Goal: Find specific page/section: Find specific page/section

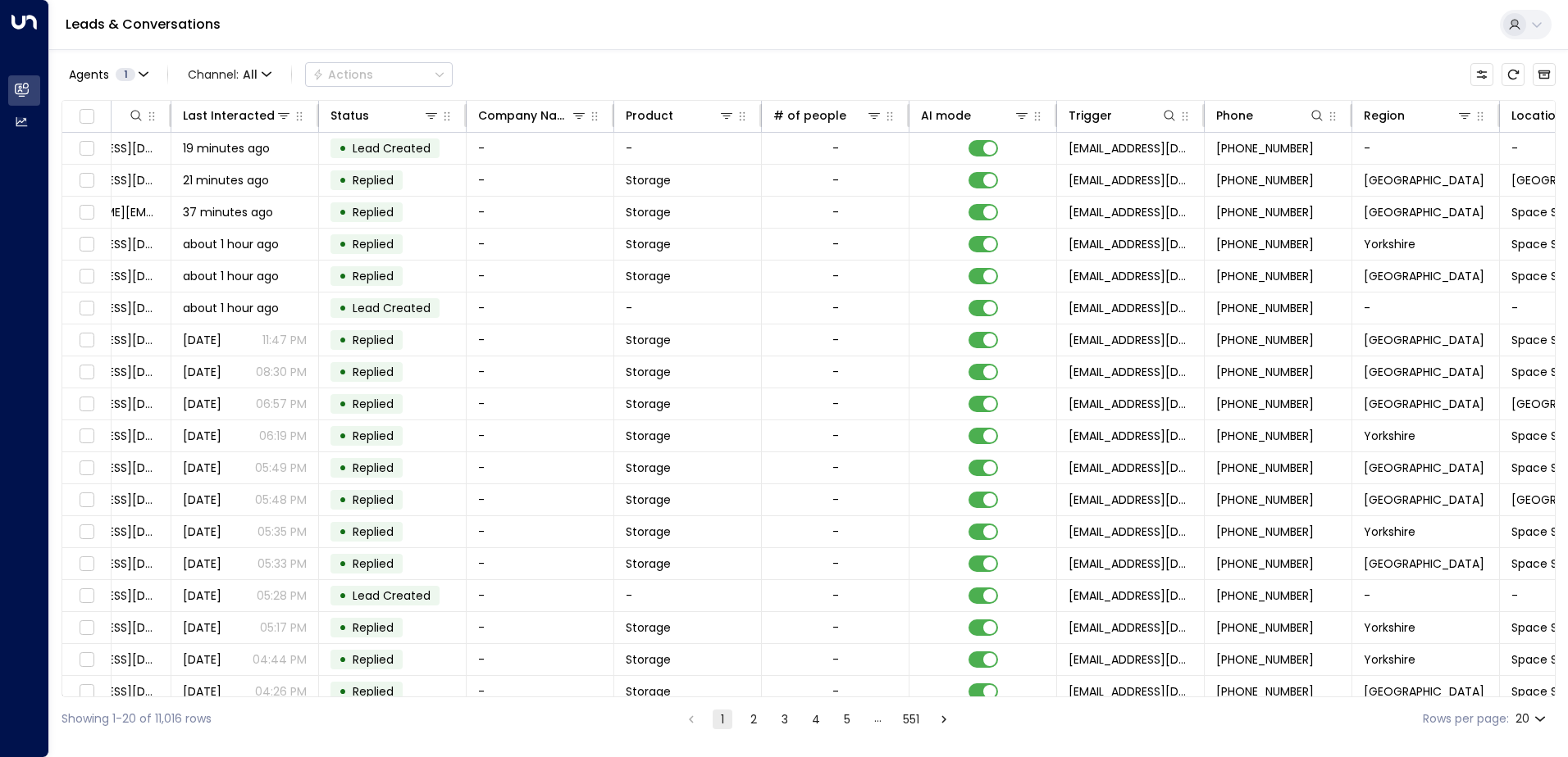
scroll to position [0, 334]
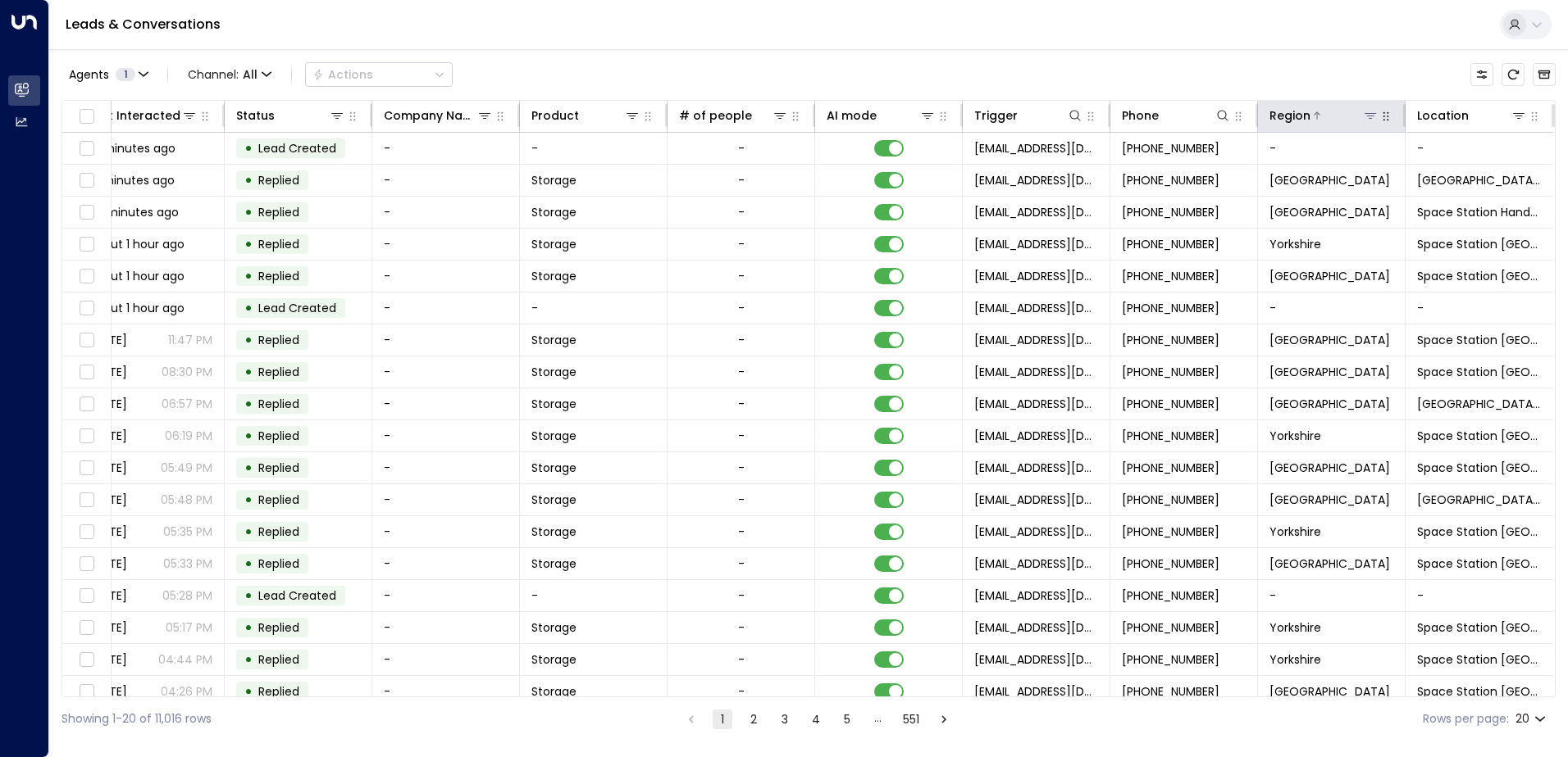
click at [1364, 118] on icon at bounding box center [1370, 115] width 13 height 13
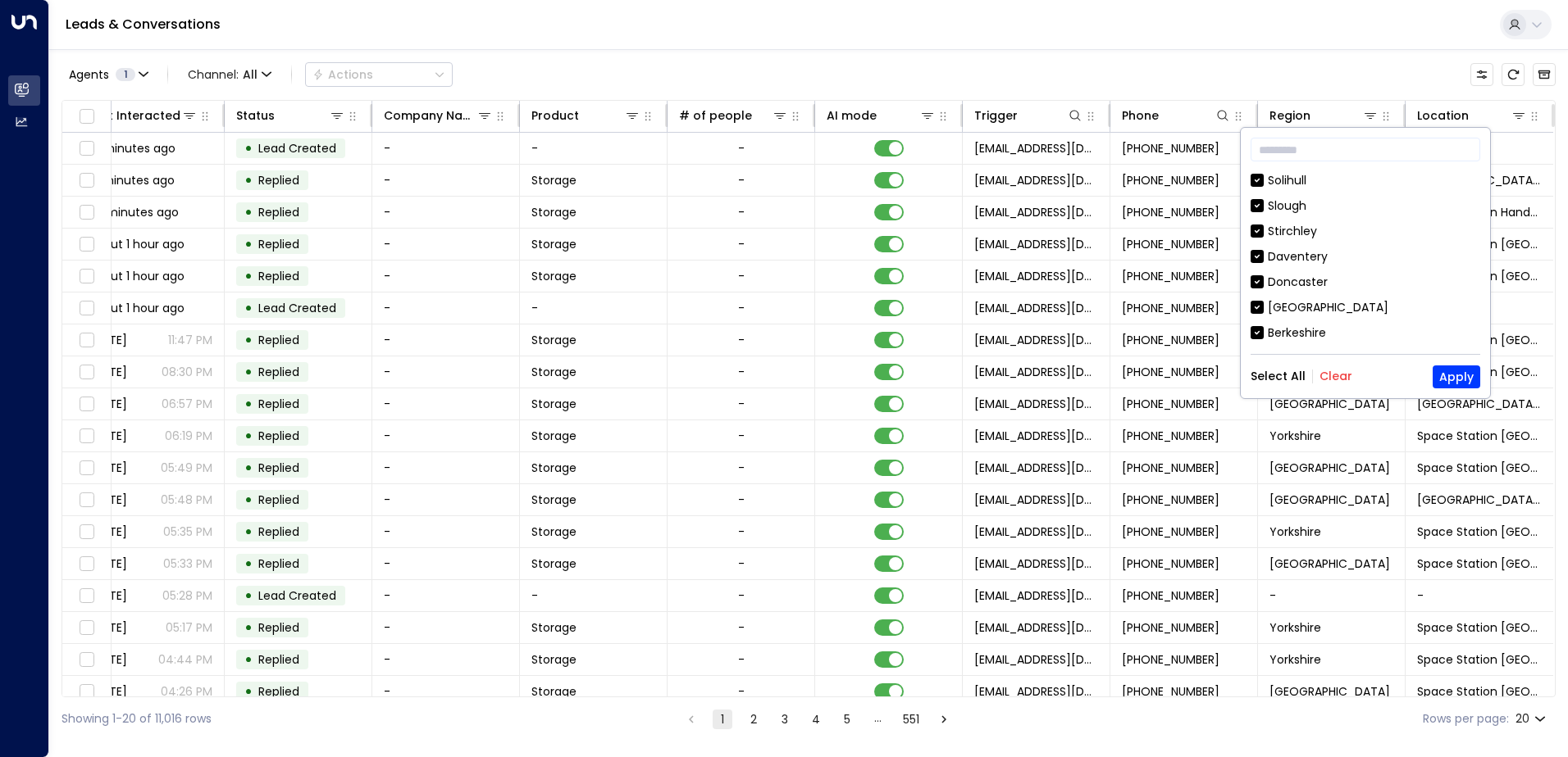
click at [1337, 381] on button "Clear" at bounding box center [1335, 376] width 33 height 13
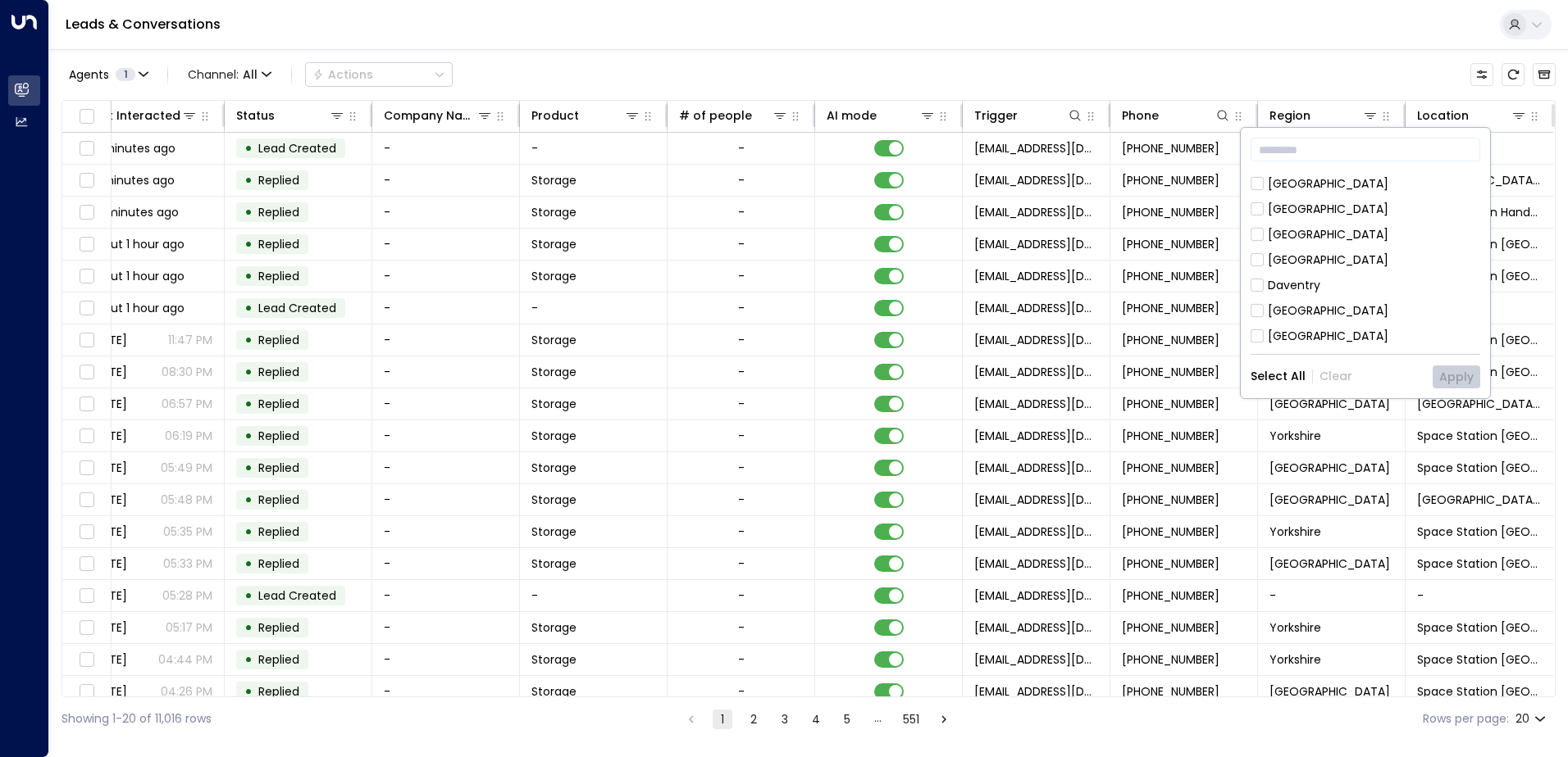
scroll to position [252, 0]
click at [1305, 336] on div "[GEOGRAPHIC_DATA]" at bounding box center [1328, 335] width 120 height 17
click at [1451, 375] on button "Apply" at bounding box center [1457, 377] width 48 height 23
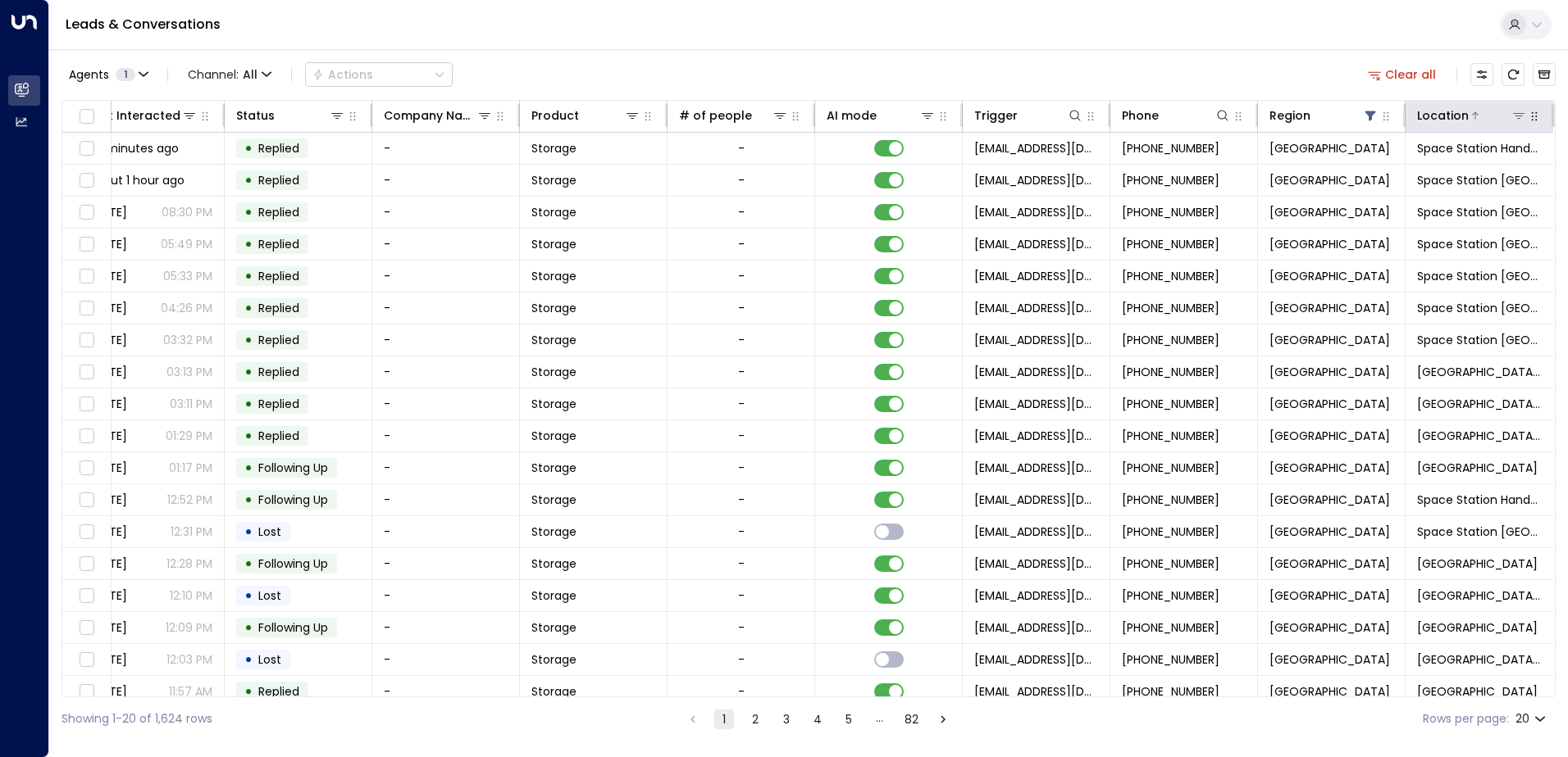
click at [1512, 111] on icon at bounding box center [1518, 115] width 13 height 13
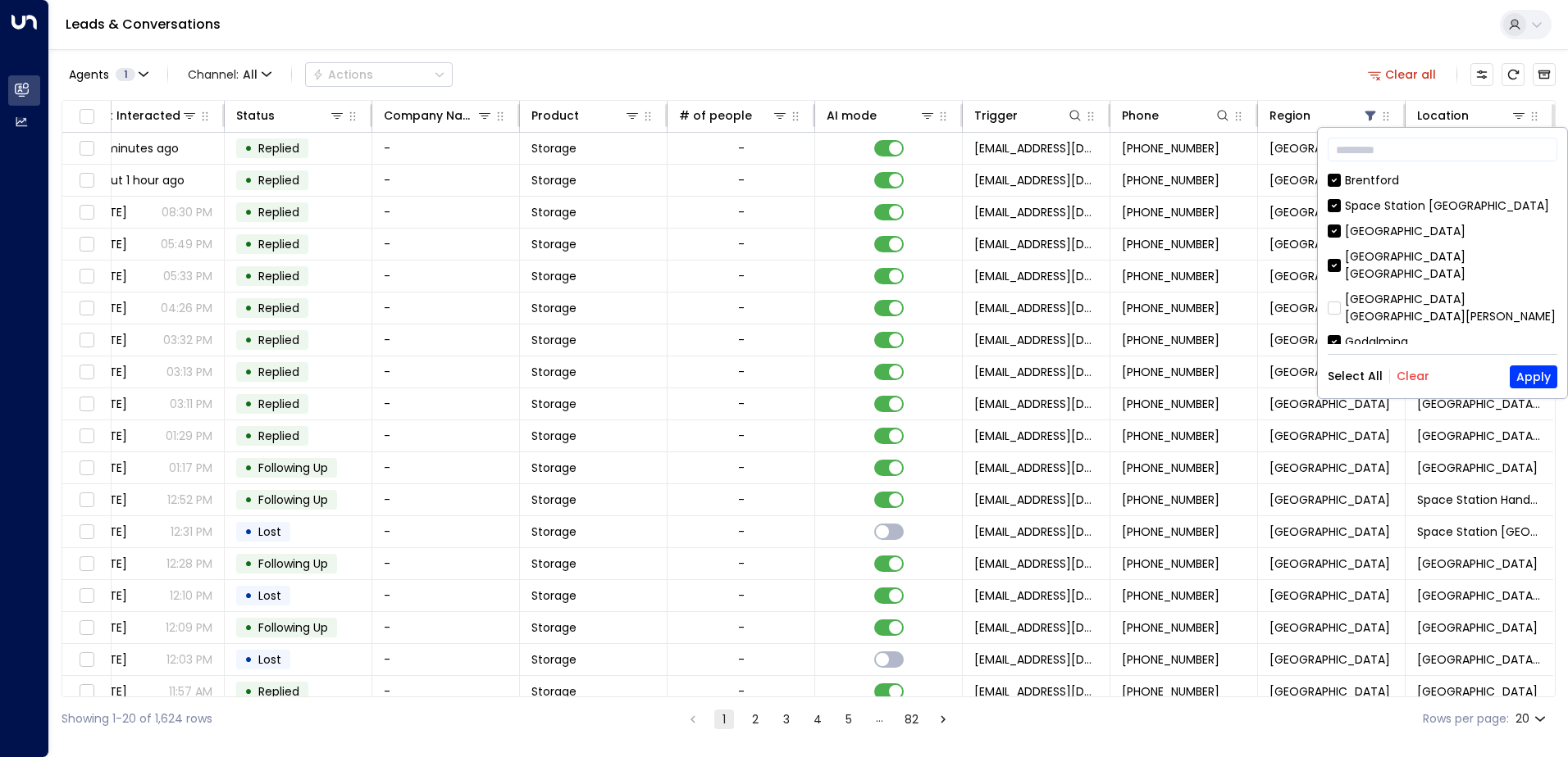
click at [1415, 372] on button "Clear" at bounding box center [1412, 376] width 33 height 13
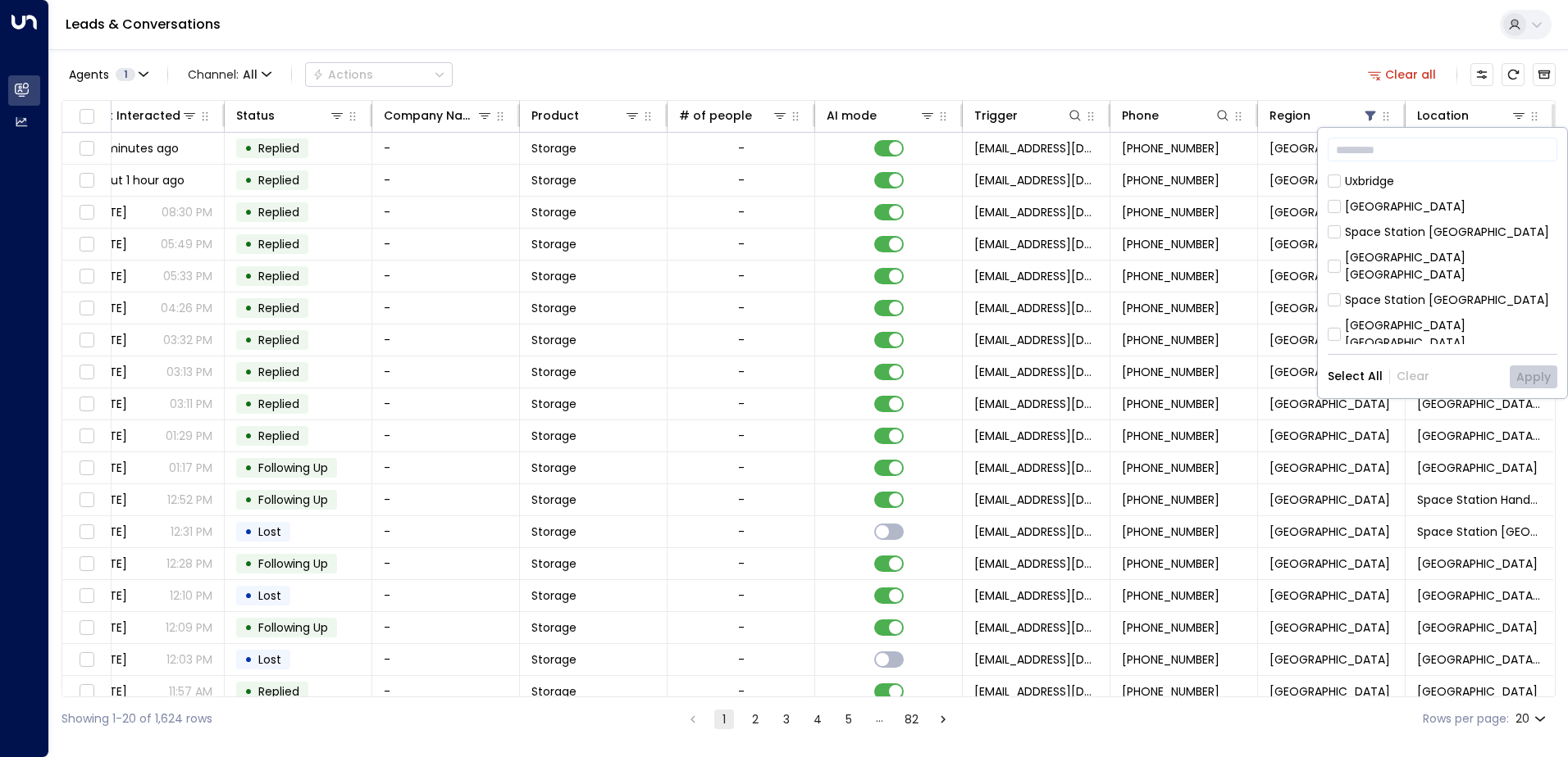
scroll to position [180, 0]
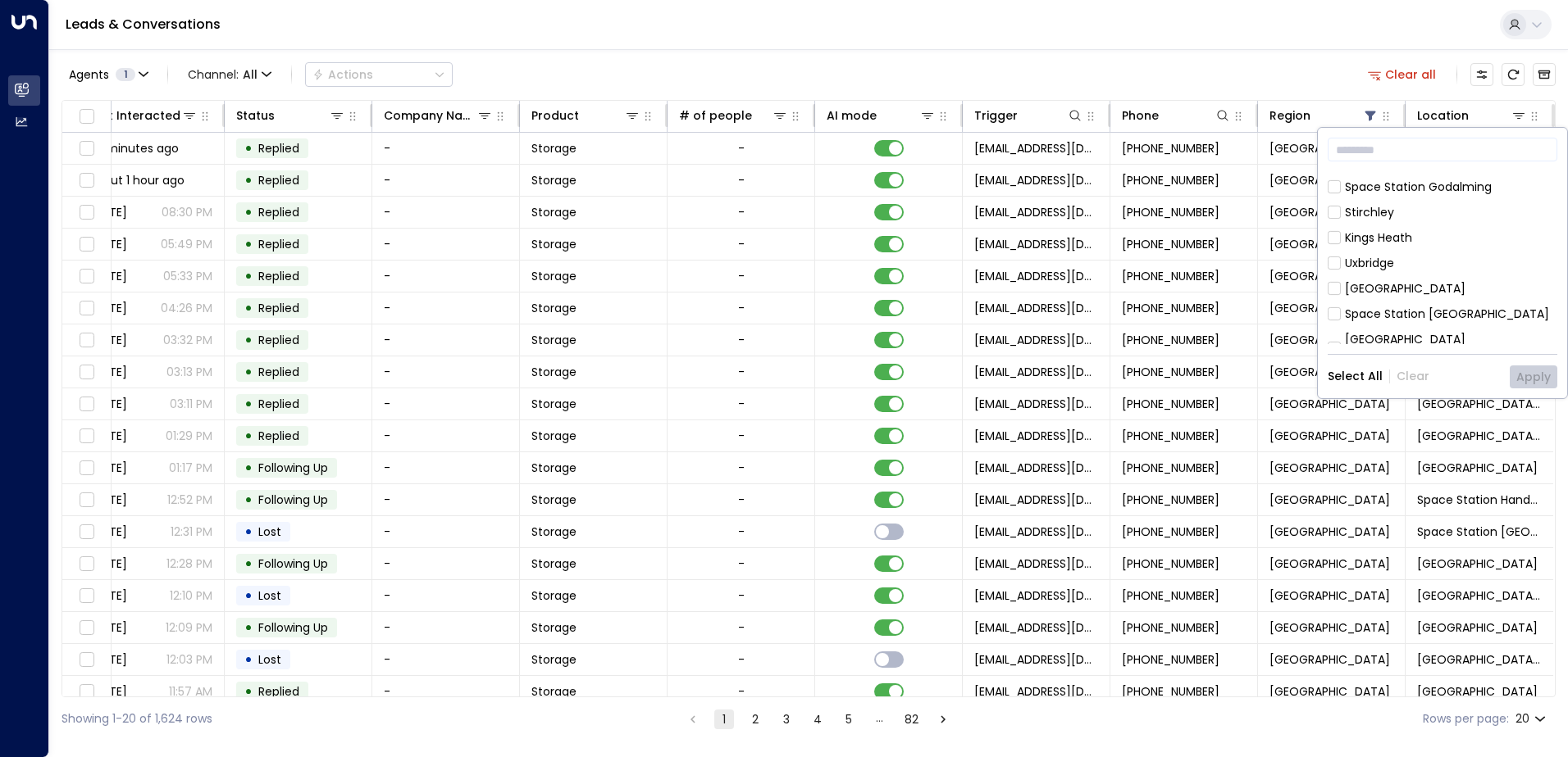
click at [1418, 240] on div "[GEOGRAPHIC_DATA] [GEOGRAPHIC_DATA] [GEOGRAPHIC_DATA] [GEOGRAPHIC_DATA] [GEOGRA…" at bounding box center [1443, 258] width 230 height 172
click at [1419, 280] on div "[GEOGRAPHIC_DATA]" at bounding box center [1405, 288] width 120 height 17
click at [1533, 371] on button "Apply" at bounding box center [1533, 377] width 48 height 23
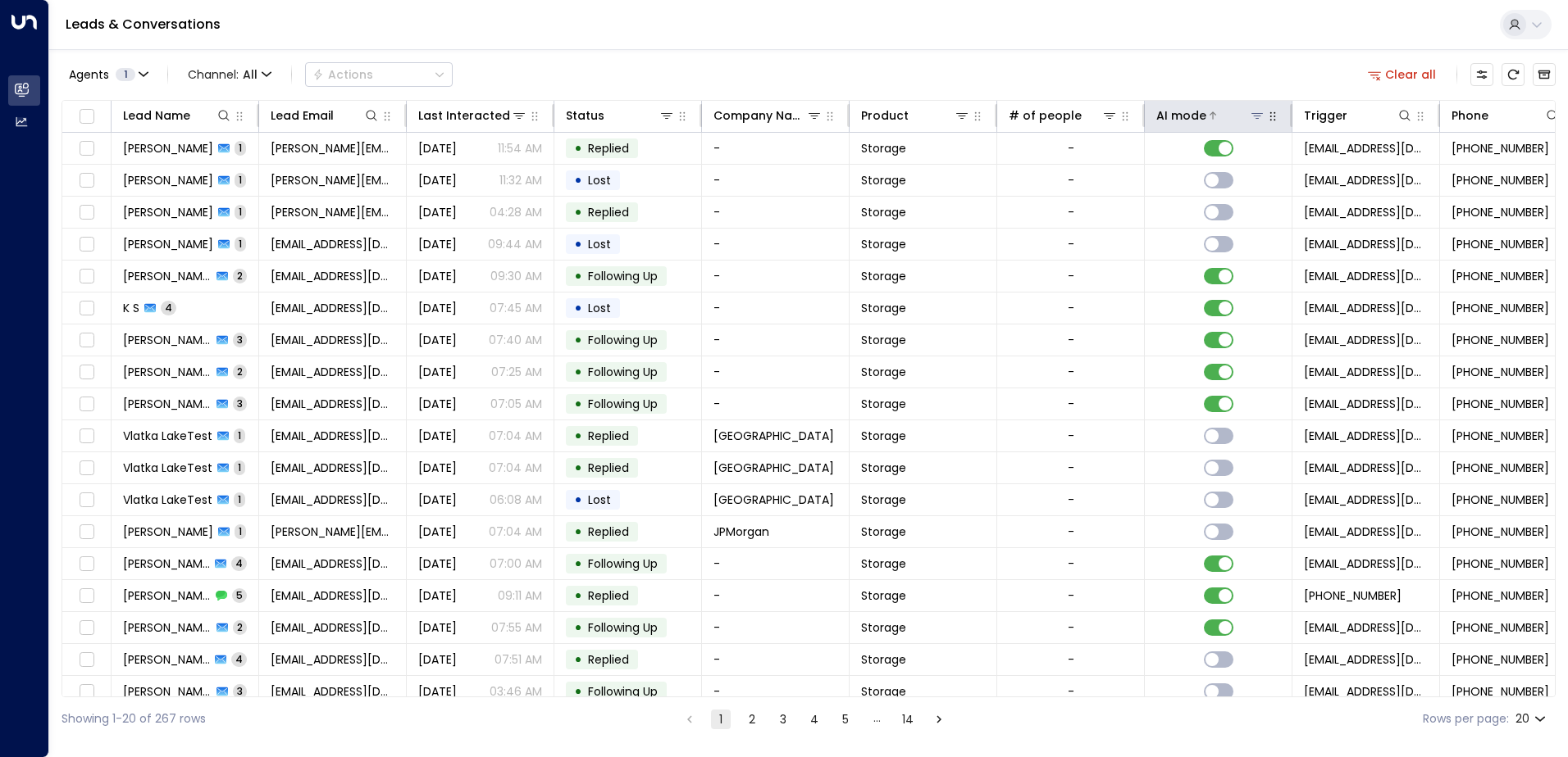
click at [1239, 109] on div at bounding box center [1235, 115] width 59 height 17
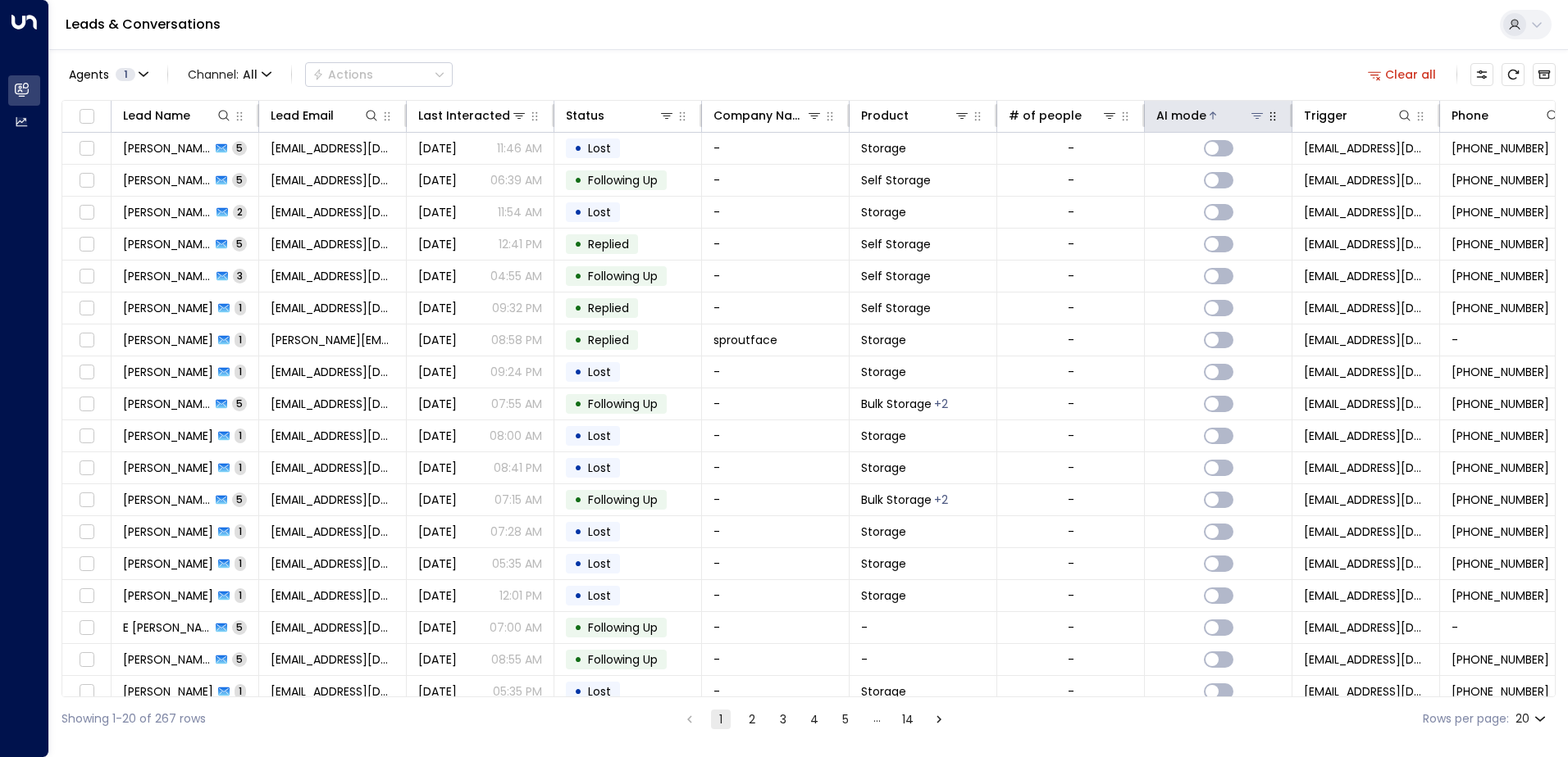
click at [1239, 109] on div at bounding box center [1235, 115] width 59 height 17
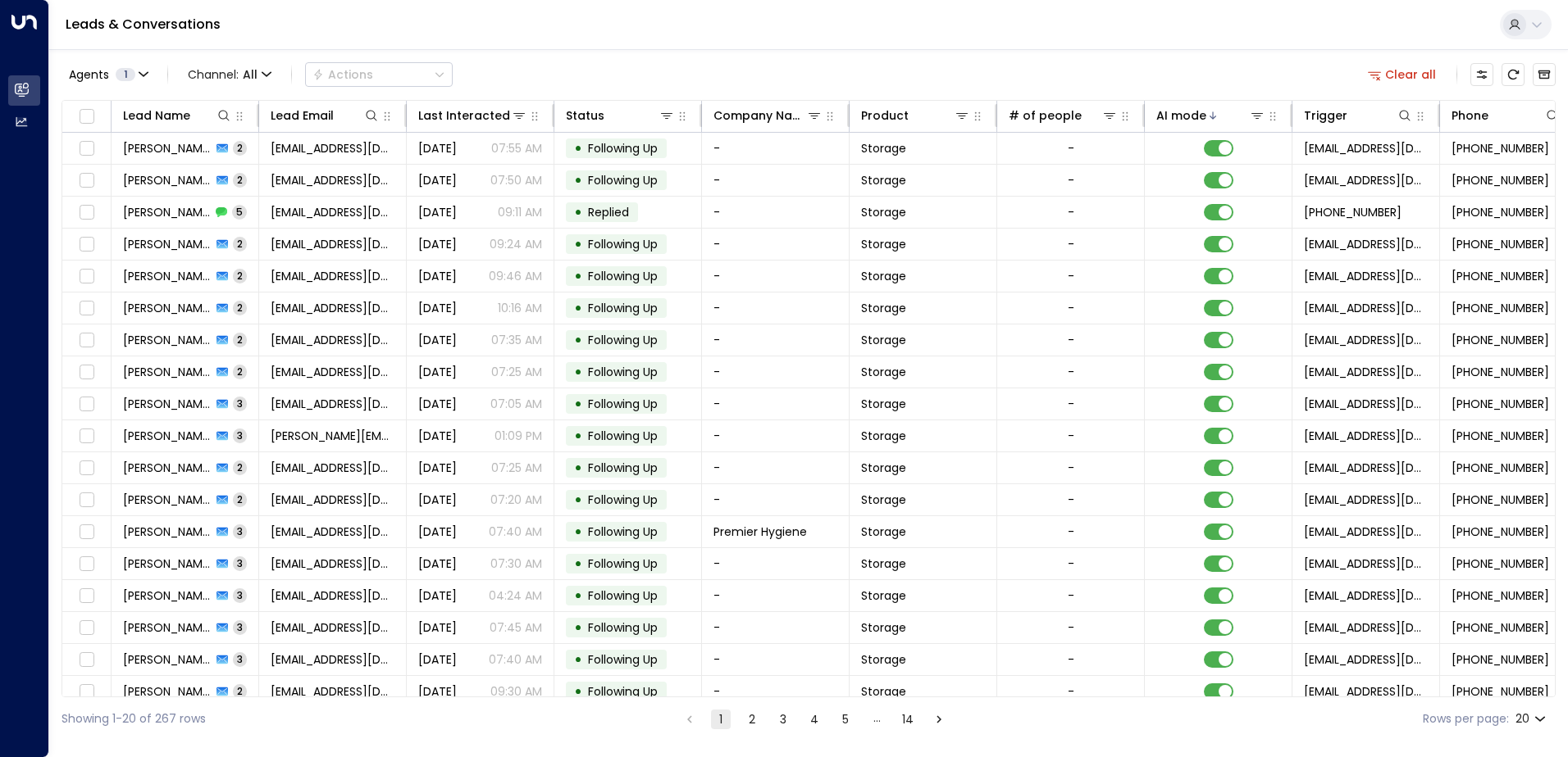
drag, startPoint x: 741, startPoint y: 729, endPoint x: 749, endPoint y: 728, distance: 8.1
click at [749, 728] on li "2" at bounding box center [752, 719] width 21 height 20
click at [749, 728] on button "2" at bounding box center [752, 720] width 19 height 19
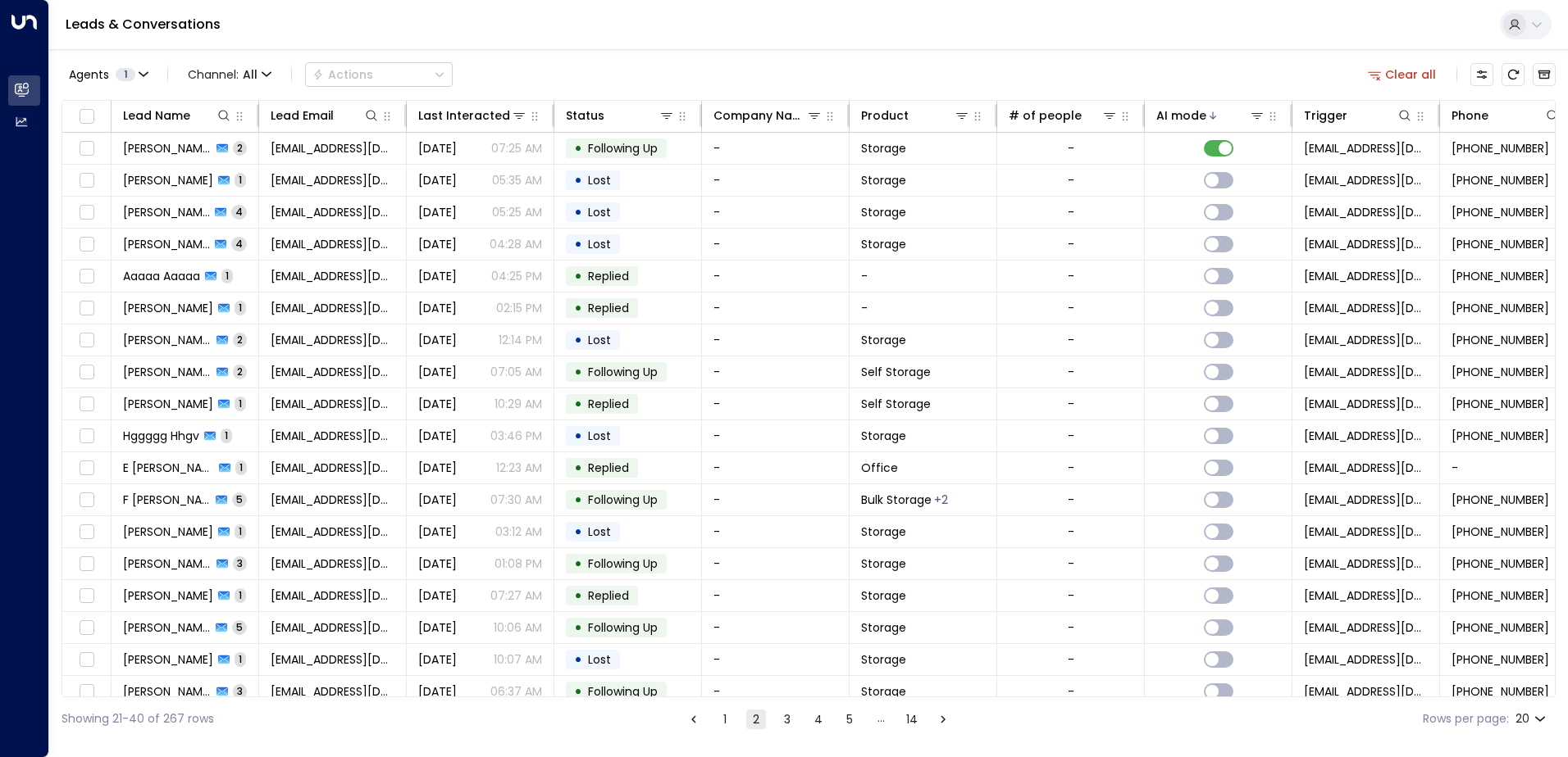
click at [729, 721] on button "1" at bounding box center [725, 720] width 19 height 19
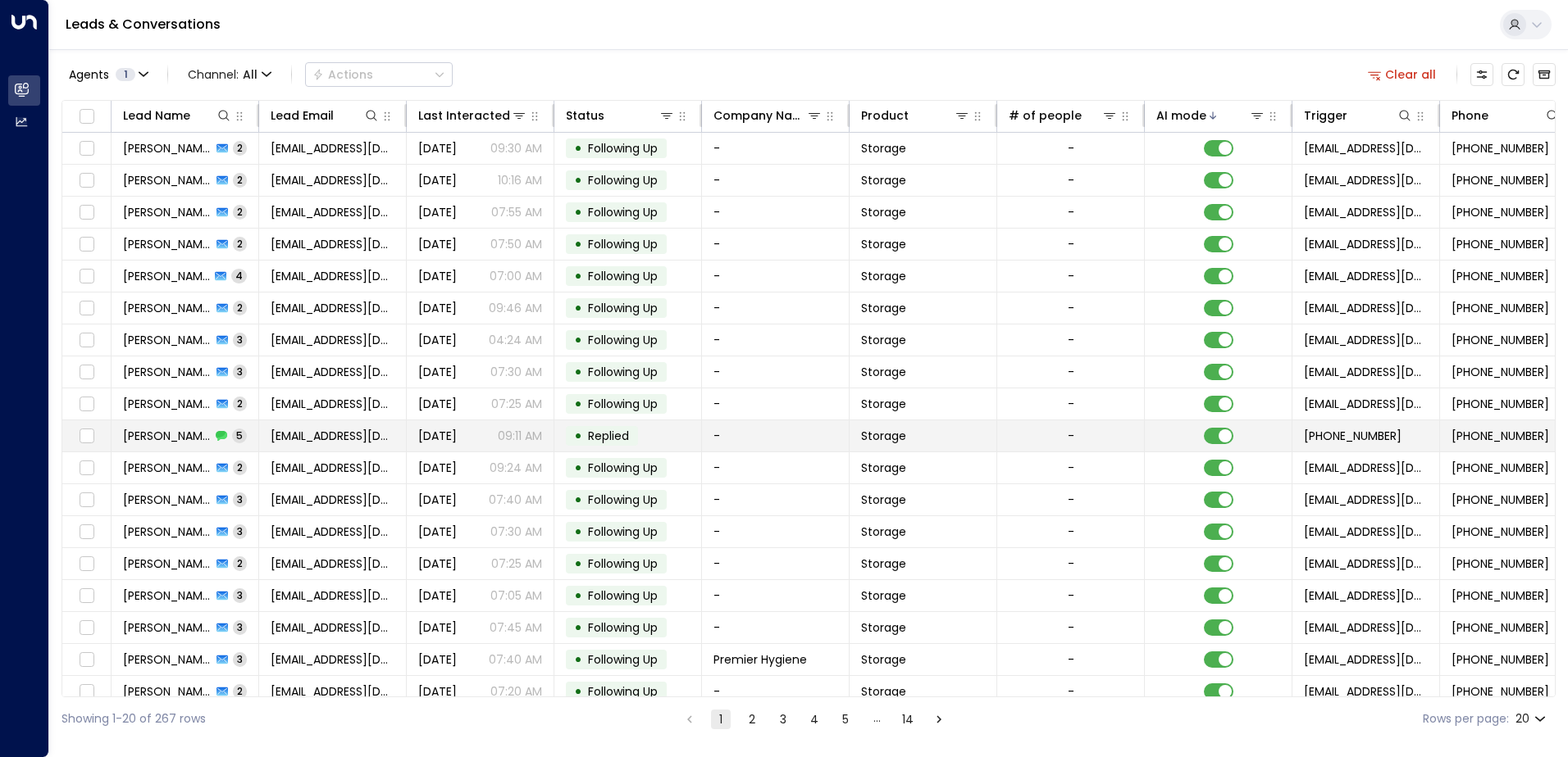
click at [396, 437] on td "[EMAIL_ADDRESS][DOMAIN_NAME]" at bounding box center [333, 435] width 148 height 31
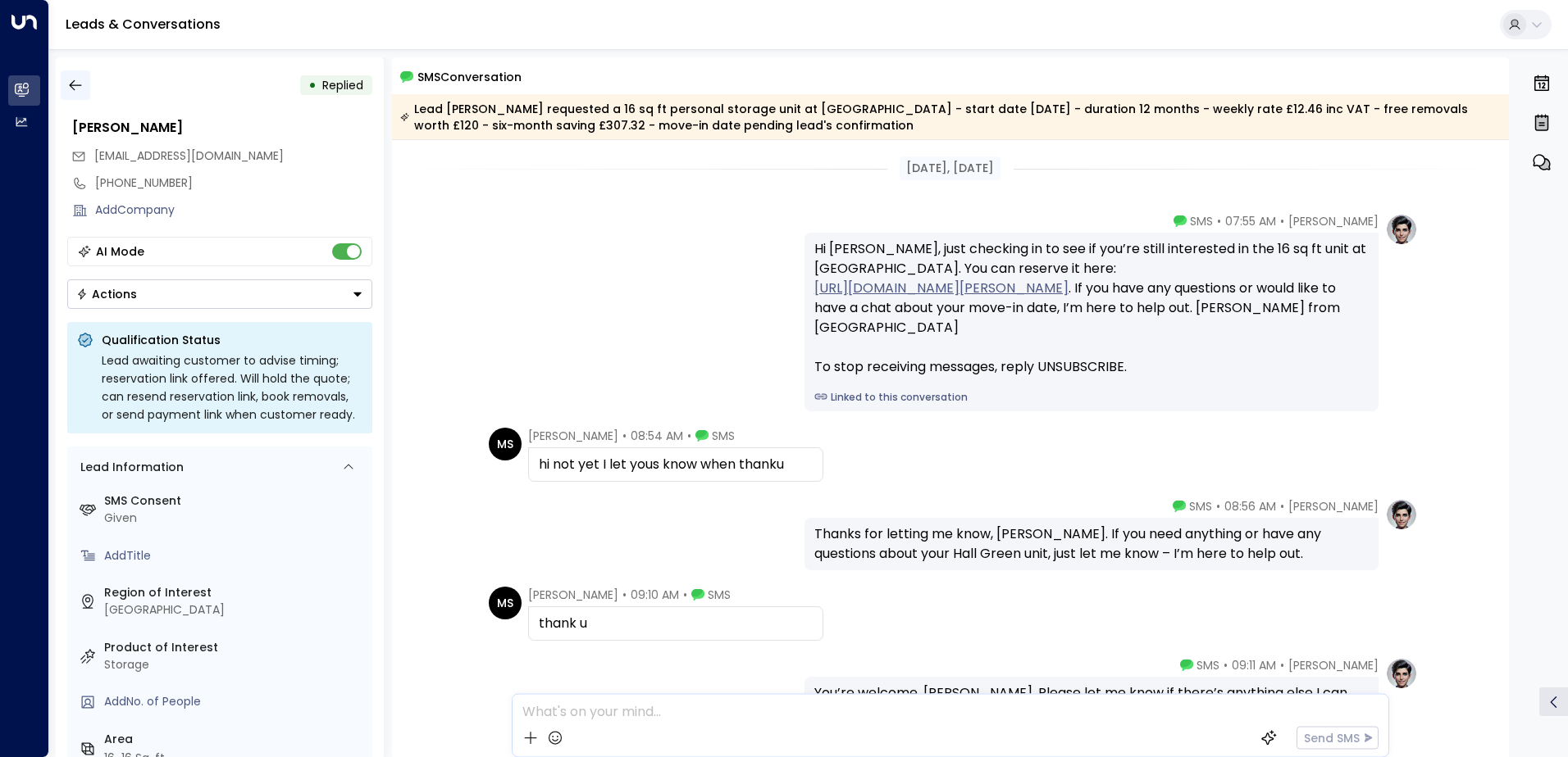
click at [74, 84] on icon "button" at bounding box center [75, 85] width 17 height 17
